Goal: Navigation & Orientation: Go to known website

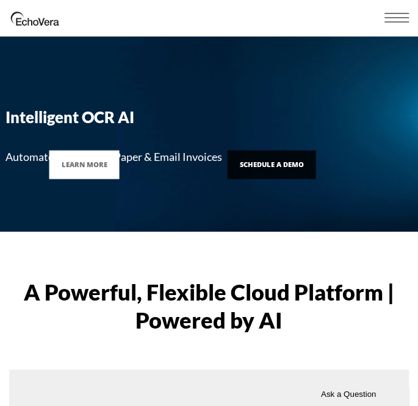
click at [259, 172] on link "Schedule a Demo" at bounding box center [272, 165] width 88 height 29
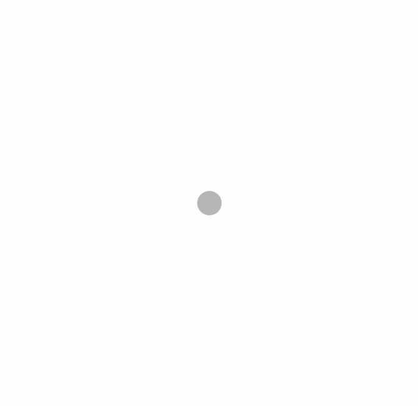
scroll to position [183, 0]
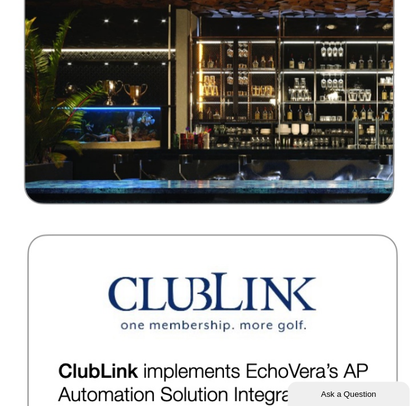
scroll to position [2196, 0]
